Goal: Task Accomplishment & Management: Complete application form

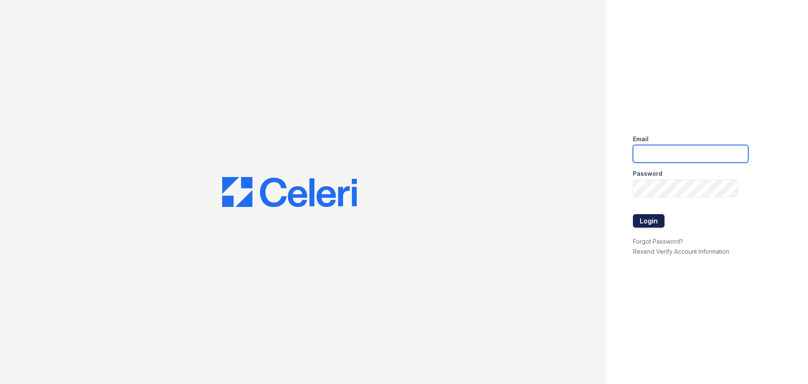
type input "[EMAIL_ADDRESS][DOMAIN_NAME]"
click at [650, 225] on button "Login" at bounding box center [649, 220] width 32 height 13
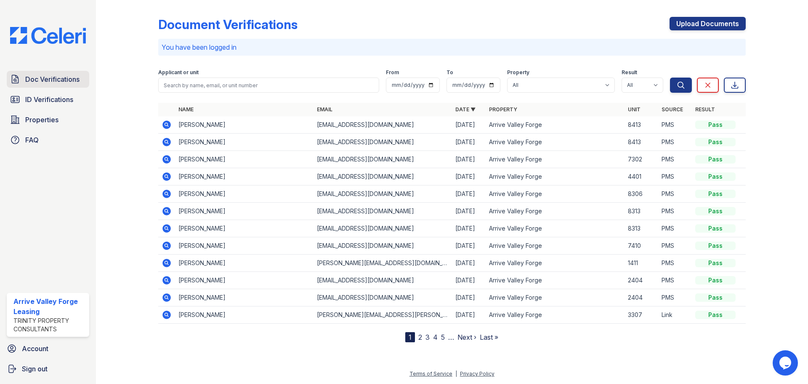
drag, startPoint x: 48, startPoint y: 77, endPoint x: 62, endPoint y: 80, distance: 14.7
click at [48, 77] on span "Doc Verifications" at bounding box center [52, 79] width 54 height 10
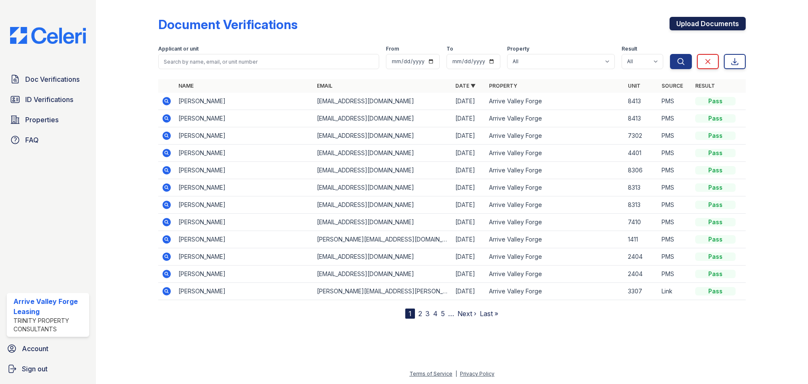
click at [693, 25] on link "Upload Documents" at bounding box center [708, 23] width 76 height 13
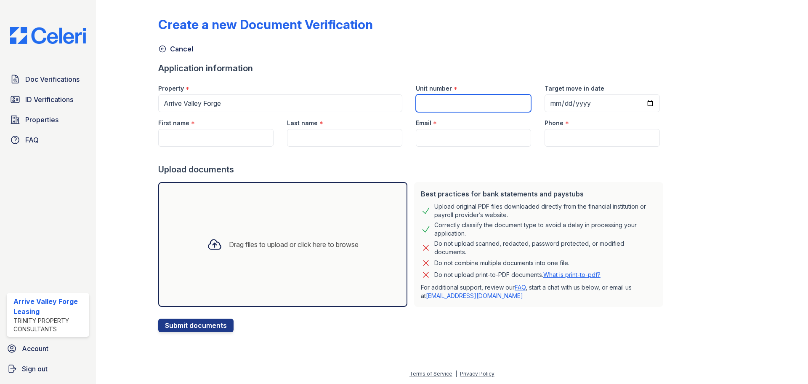
click at [449, 99] on input "Unit number" at bounding box center [473, 103] width 115 height 18
type input "8313"
click at [238, 132] on input "First name" at bounding box center [215, 138] width 115 height 18
type input "Dev"
click at [315, 152] on div at bounding box center [412, 155] width 509 height 17
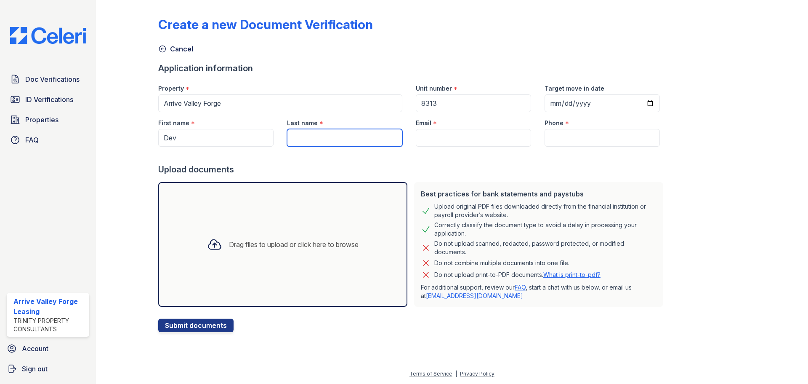
click at [315, 139] on input "Last name" at bounding box center [344, 138] width 115 height 18
type input "Patel"
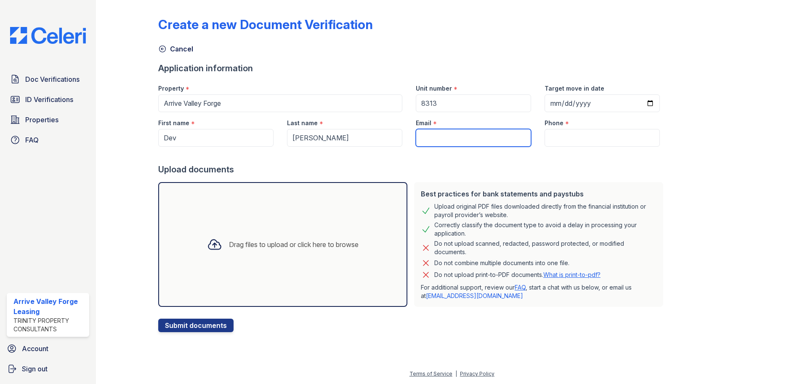
drag, startPoint x: 428, startPoint y: 137, endPoint x: 428, endPoint y: 116, distance: 21.1
click at [428, 137] on input "Email" at bounding box center [473, 138] width 115 height 18
type input "devp510@gmail.com"
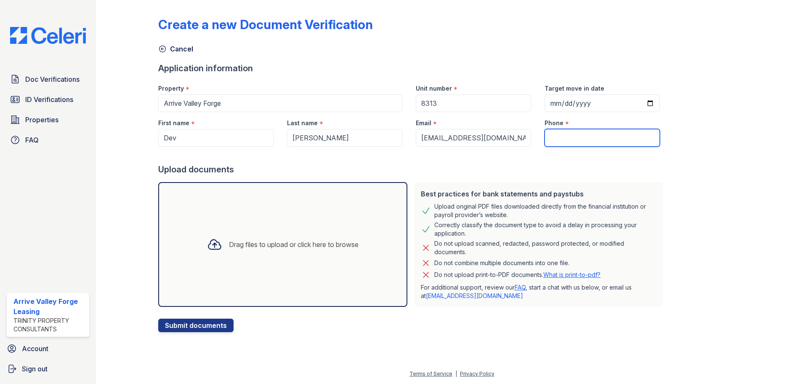
click at [555, 133] on input "Phone" at bounding box center [602, 138] width 115 height 18
type input "8563832274"
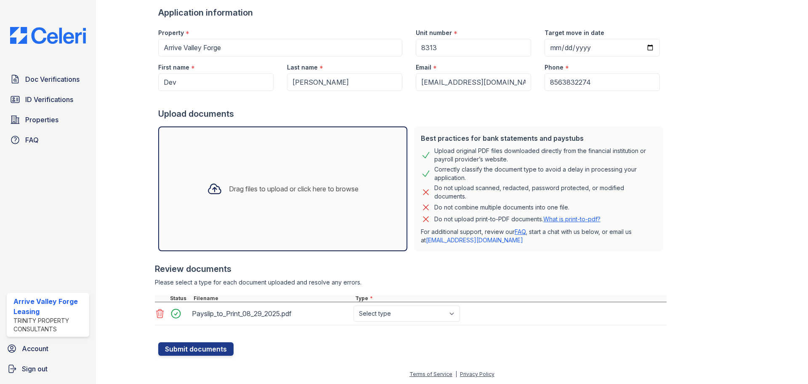
scroll to position [56, 0]
click at [432, 316] on select "Select type Paystub Bank Statement Offer Letter Tax Documents Benefit Award Let…" at bounding box center [407, 313] width 107 height 16
select select "paystub"
click at [354, 305] on select "Select type Paystub Bank Statement Offer Letter Tax Documents Benefit Award Let…" at bounding box center [407, 313] width 107 height 16
click at [214, 344] on button "Submit documents" at bounding box center [195, 347] width 75 height 13
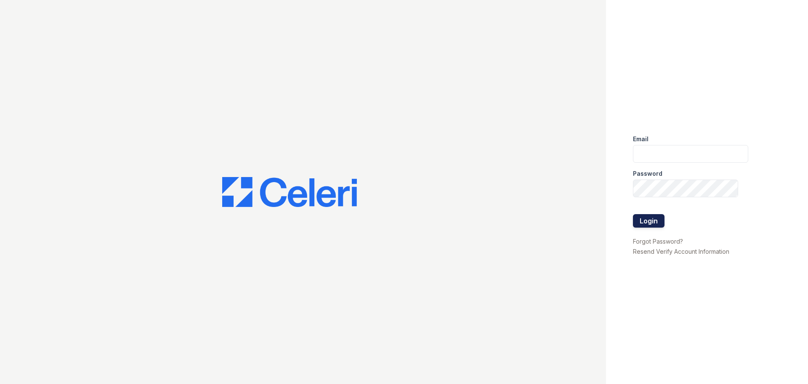
type input "[EMAIL_ADDRESS][DOMAIN_NAME]"
click at [654, 219] on button "Login" at bounding box center [649, 220] width 32 height 13
